Goal: Task Accomplishment & Management: Complete application form

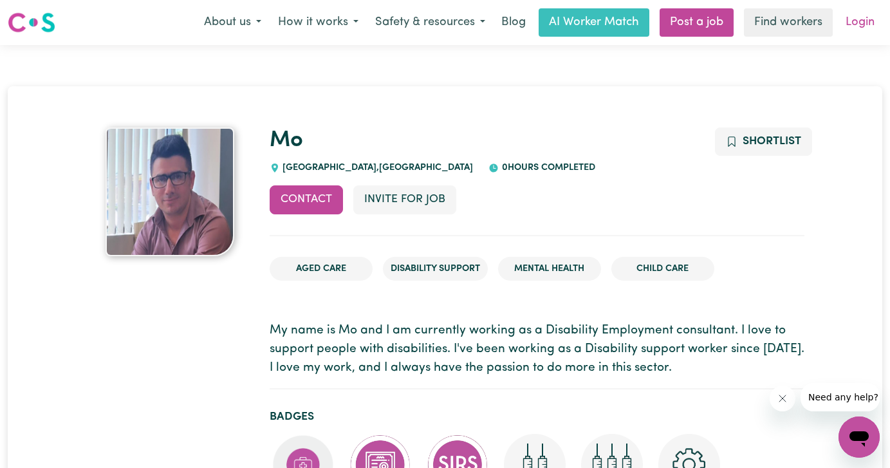
click at [850, 23] on link "Login" at bounding box center [860, 22] width 44 height 28
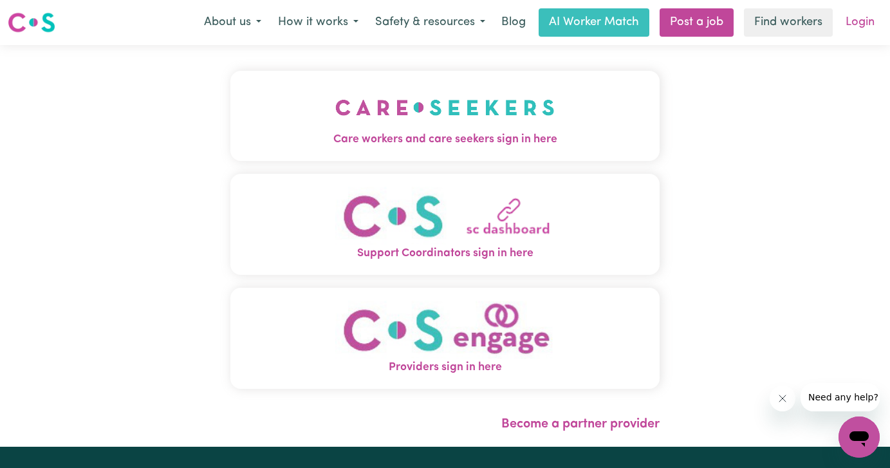
click at [855, 17] on link "Login" at bounding box center [860, 22] width 44 height 28
click at [491, 115] on img "Care workers and care seekers sign in here" at bounding box center [445, 108] width 220 height 48
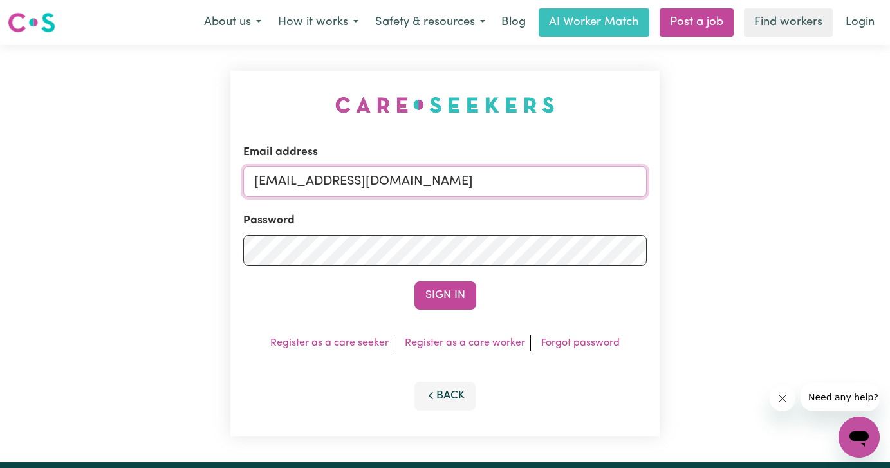
drag, startPoint x: 448, startPoint y: 188, endPoint x: 131, endPoint y: 145, distance: 319.5
click at [131, 145] on div "Email address admin@careseekers.com.au Password Sign In Register as a care seek…" at bounding box center [445, 253] width 890 height 417
type input "f"
type input "l"
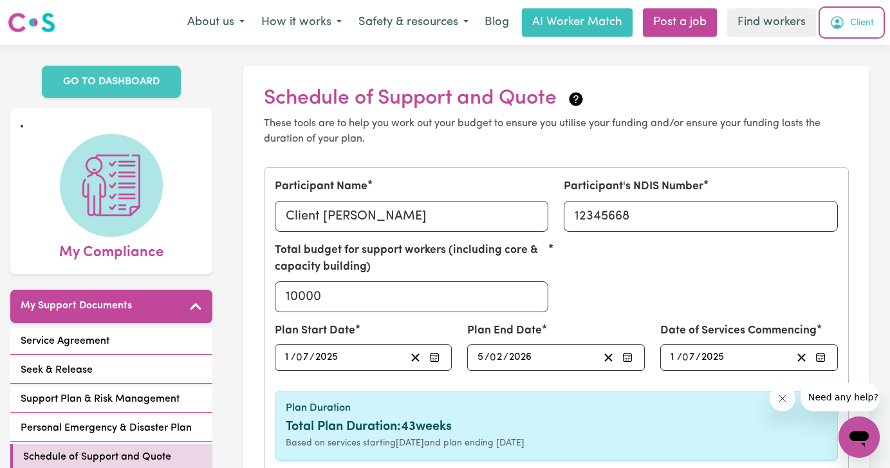
click at [866, 27] on span "Client" at bounding box center [862, 23] width 24 height 14
click at [860, 45] on link "My Dashboard" at bounding box center [831, 50] width 102 height 24
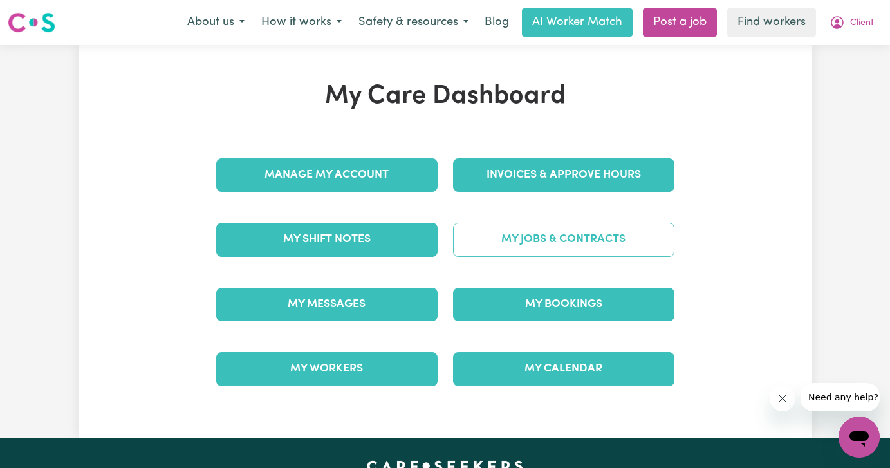
click at [575, 241] on link "My Jobs & Contracts" at bounding box center [563, 239] width 221 height 33
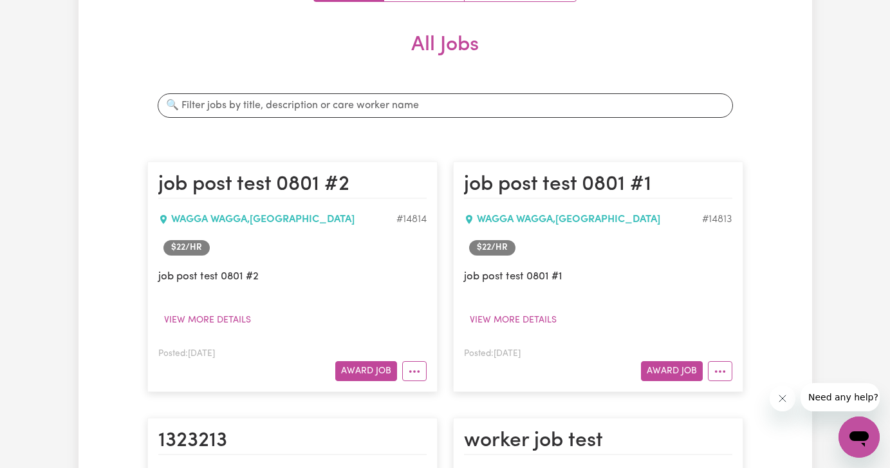
scroll to position [201, 0]
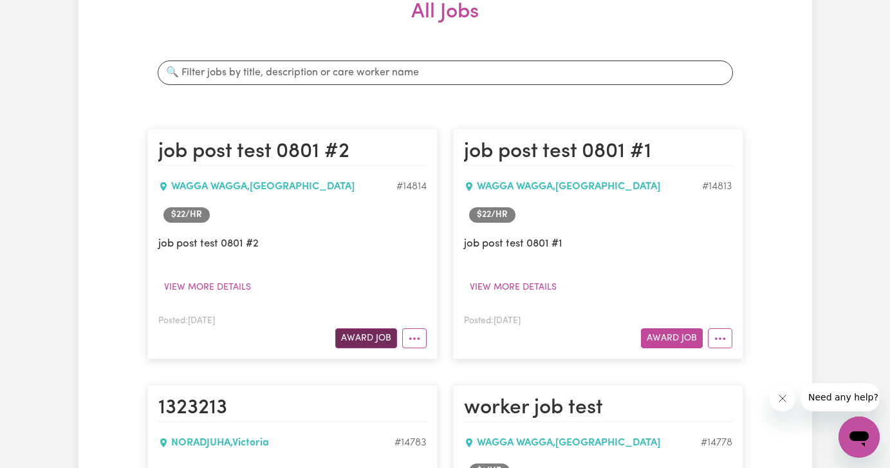
click at [369, 343] on button "Award Job" at bounding box center [366, 338] width 62 height 20
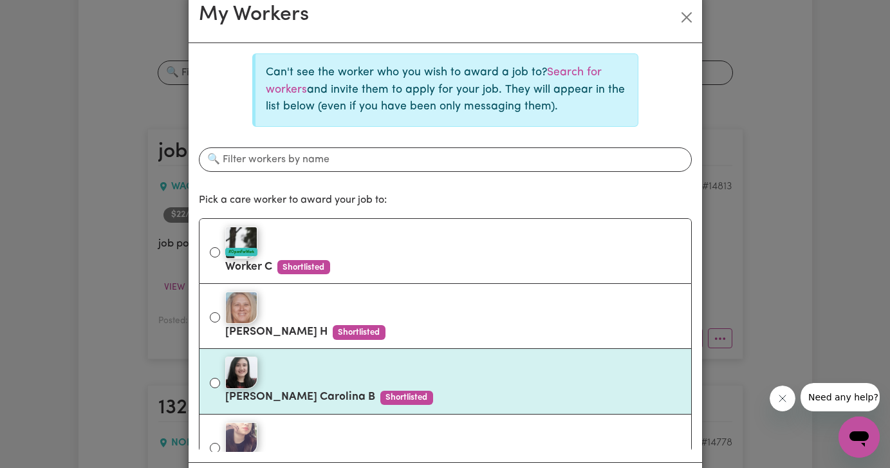
scroll to position [57, 0]
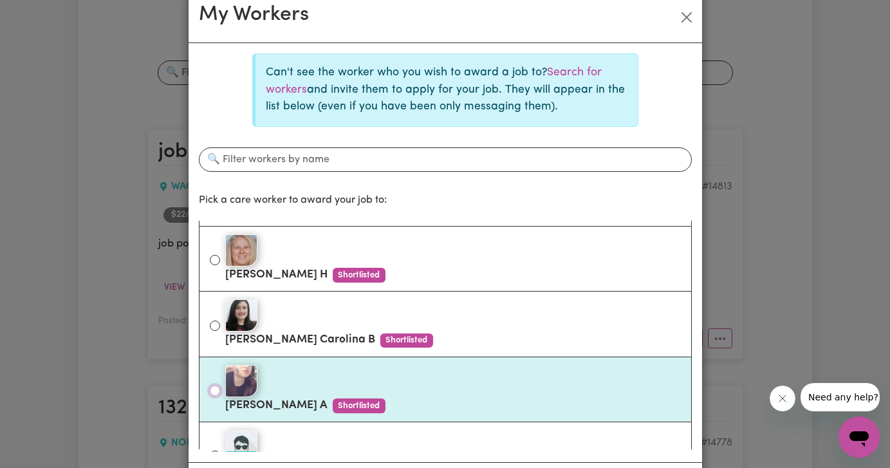
click at [214, 388] on input "[PERSON_NAME] A Shortlisted" at bounding box center [215, 391] width 10 height 10
radio input "true"
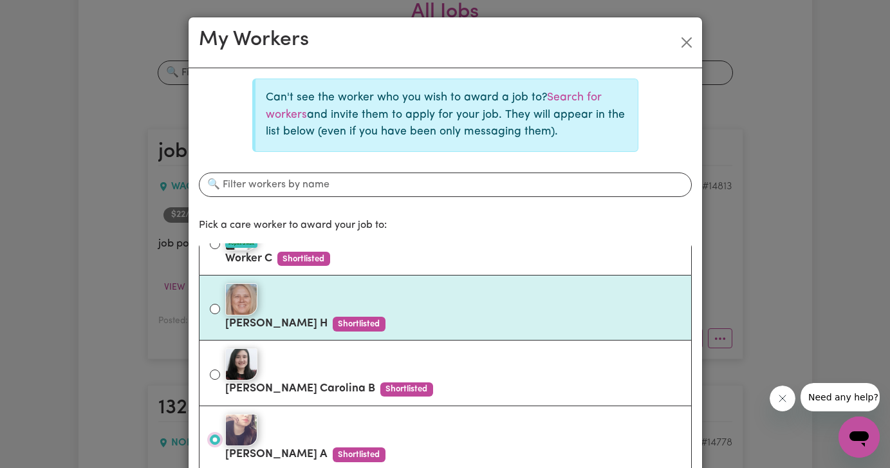
scroll to position [0, 0]
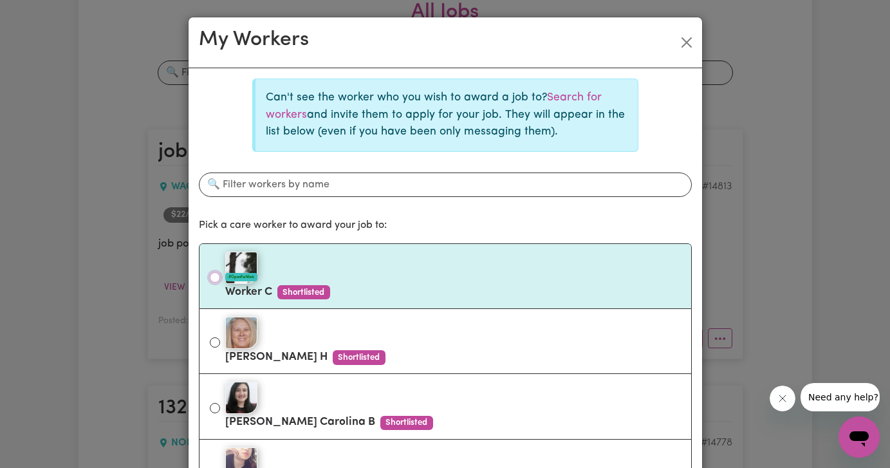
click at [213, 276] on input "#OpenForWork Worker C Shortlisted" at bounding box center [215, 277] width 10 height 10
radio input "true"
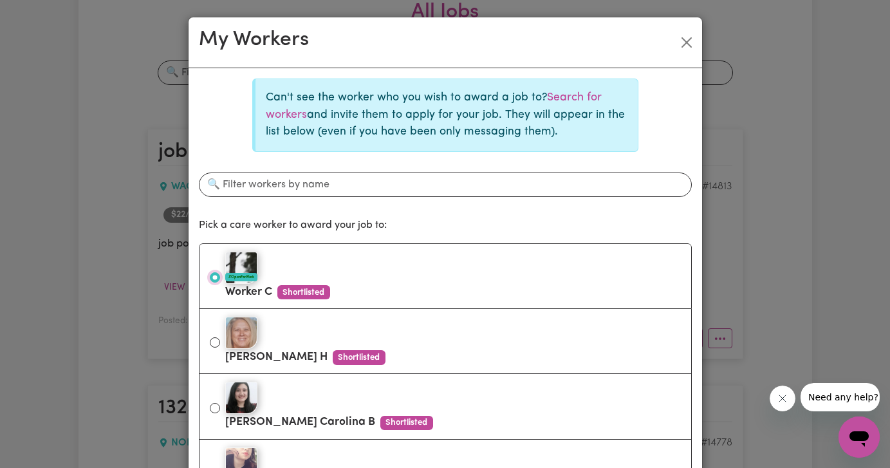
scroll to position [89, 0]
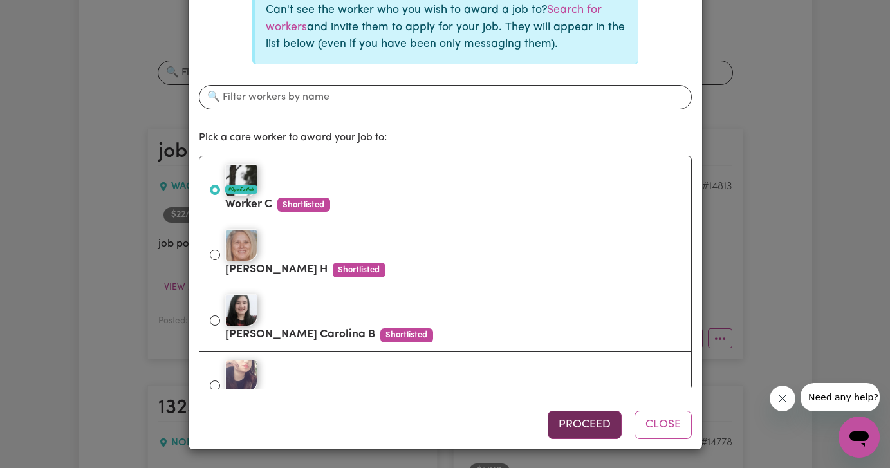
click at [589, 426] on button "Proceed" at bounding box center [585, 425] width 74 height 28
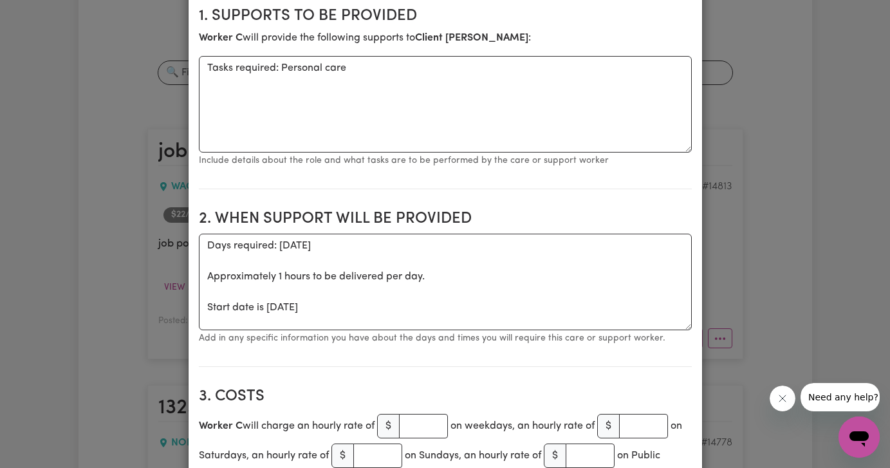
scroll to position [356, 0]
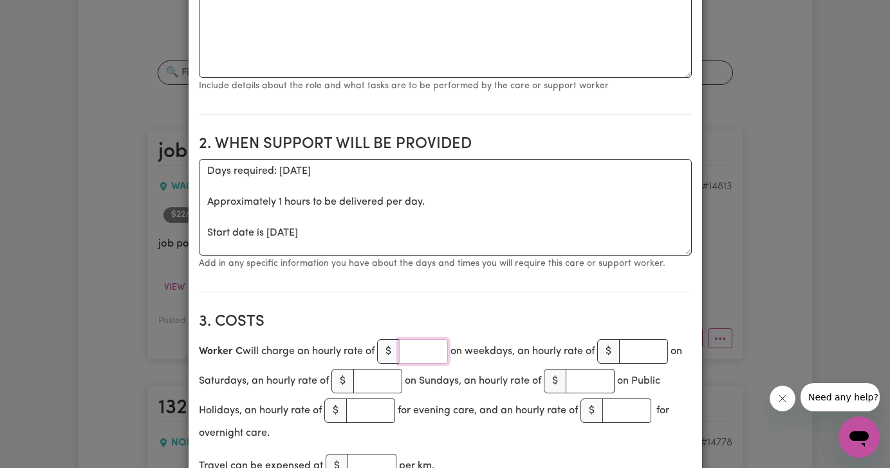
click at [420, 358] on input "number" at bounding box center [423, 351] width 49 height 24
type input "1"
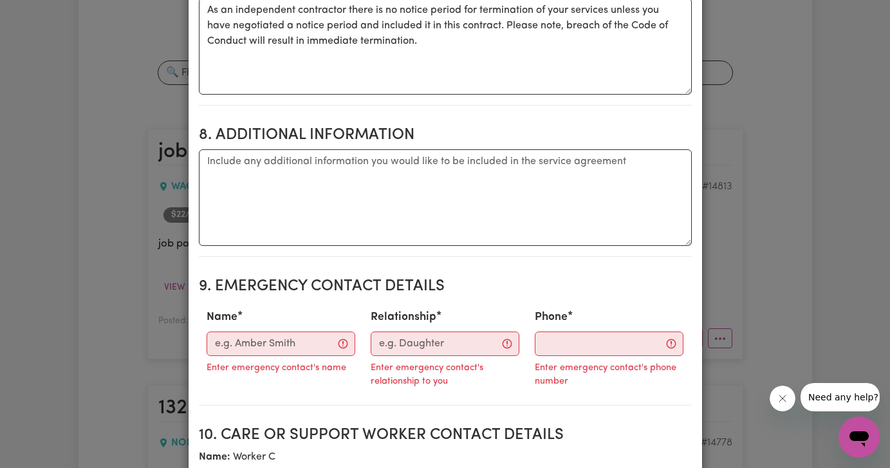
scroll to position [1336, 0]
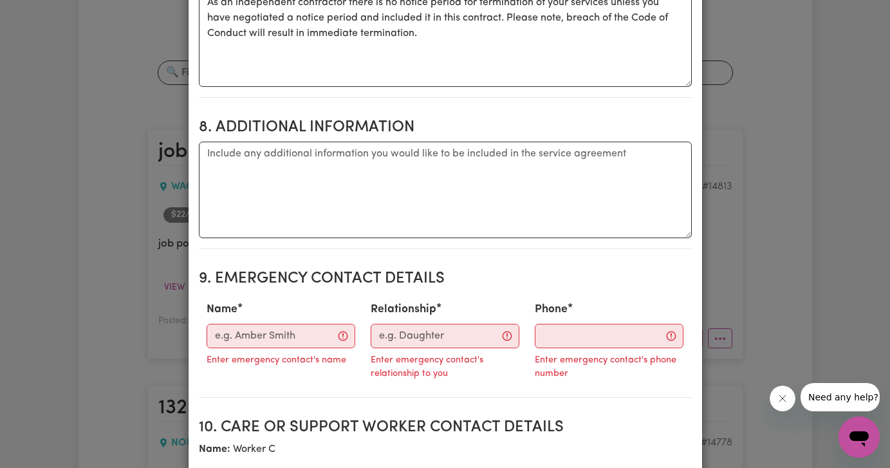
type input "1"
click at [288, 348] on input "Name" at bounding box center [281, 336] width 149 height 24
type input "Ruby"
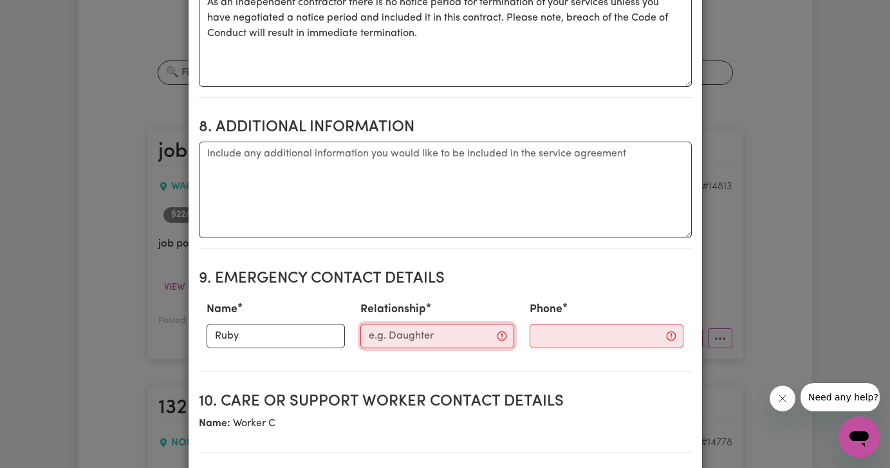
click at [385, 346] on input "Relationship" at bounding box center [437, 336] width 154 height 24
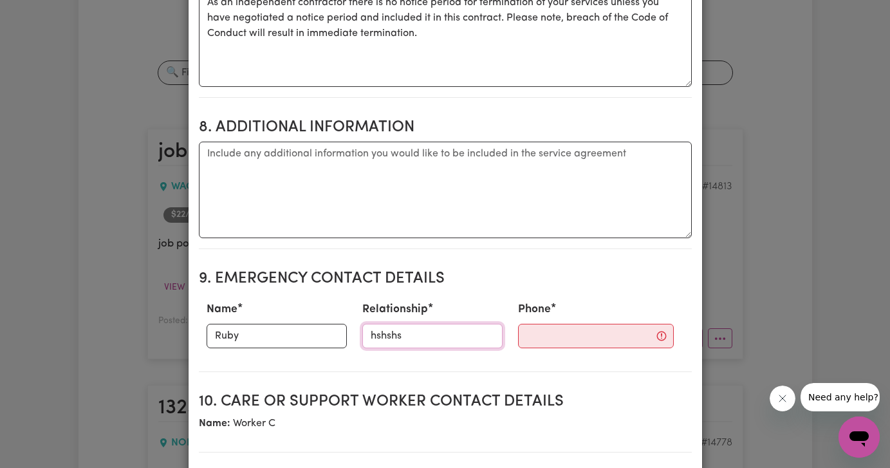
type input "hshshs"
click at [519, 345] on input "Phone" at bounding box center [596, 336] width 156 height 24
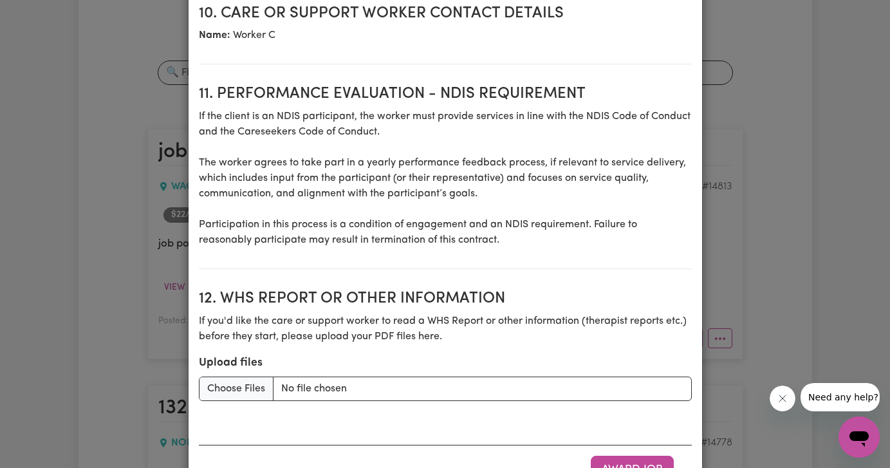
scroll to position [1795, 0]
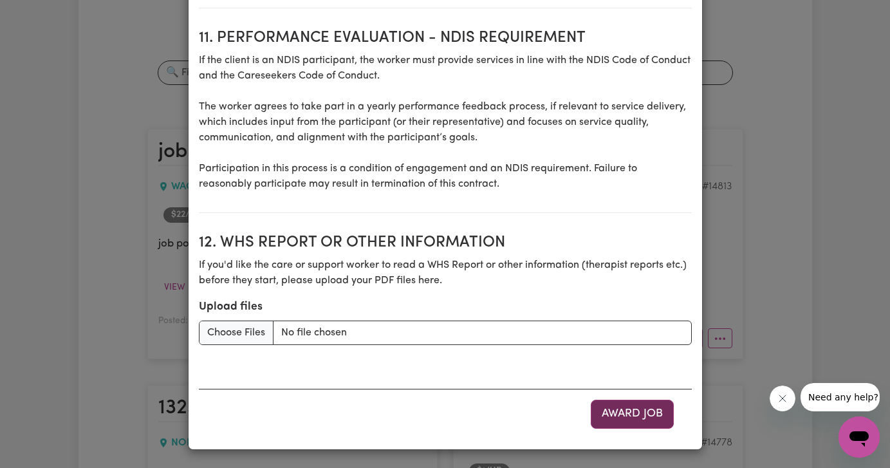
type input "111111111"
click at [613, 415] on button "Award Job" at bounding box center [632, 414] width 83 height 28
